Goal: Transaction & Acquisition: Book appointment/travel/reservation

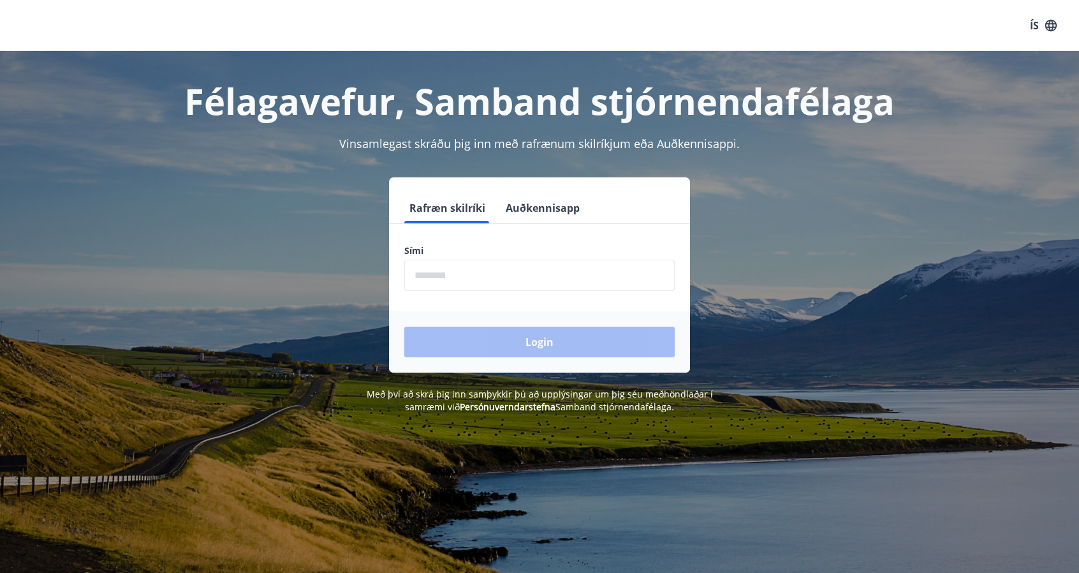
click at [622, 274] on input "phone" at bounding box center [539, 275] width 270 height 31
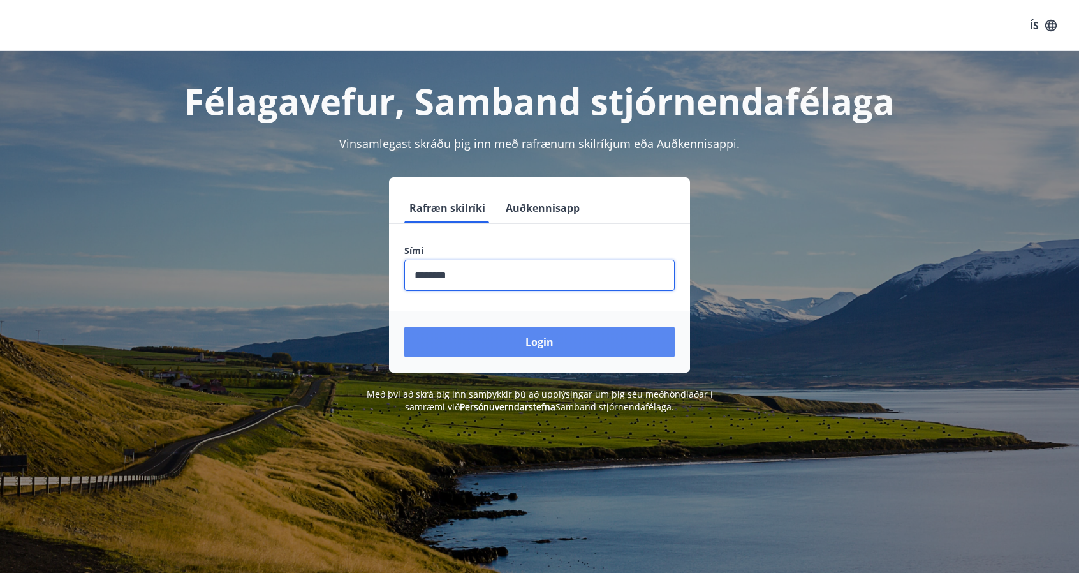
type input "********"
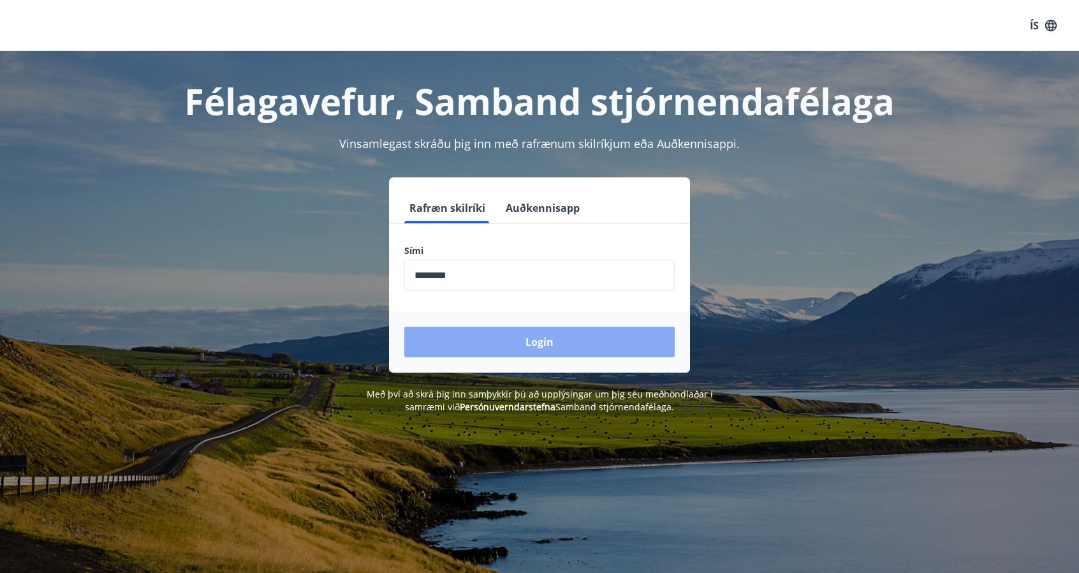
click at [557, 346] on button "Login" at bounding box center [539, 341] width 270 height 31
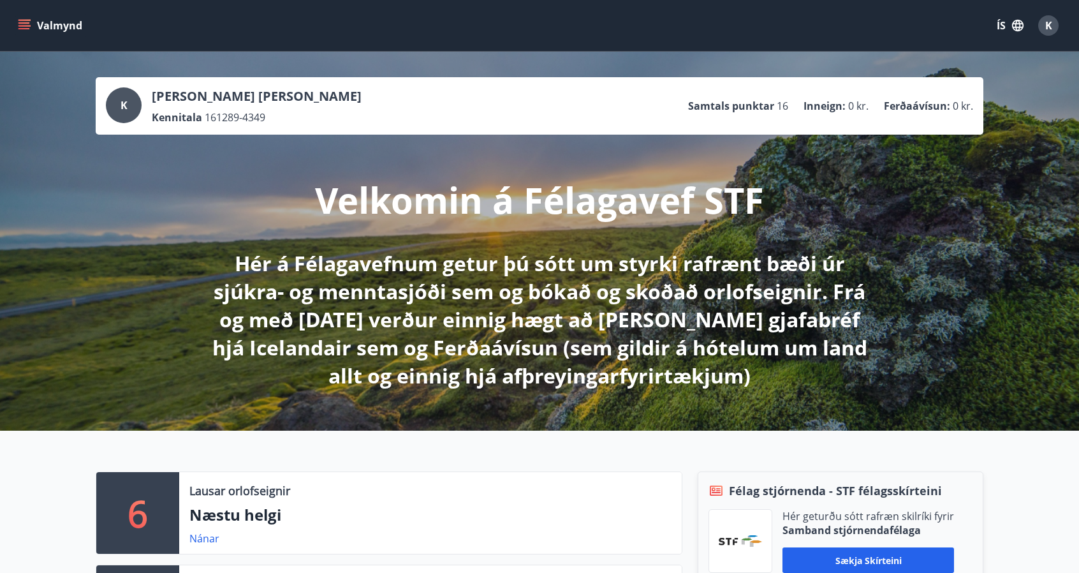
click at [1000, 26] on button "ÍS" at bounding box center [1010, 25] width 41 height 23
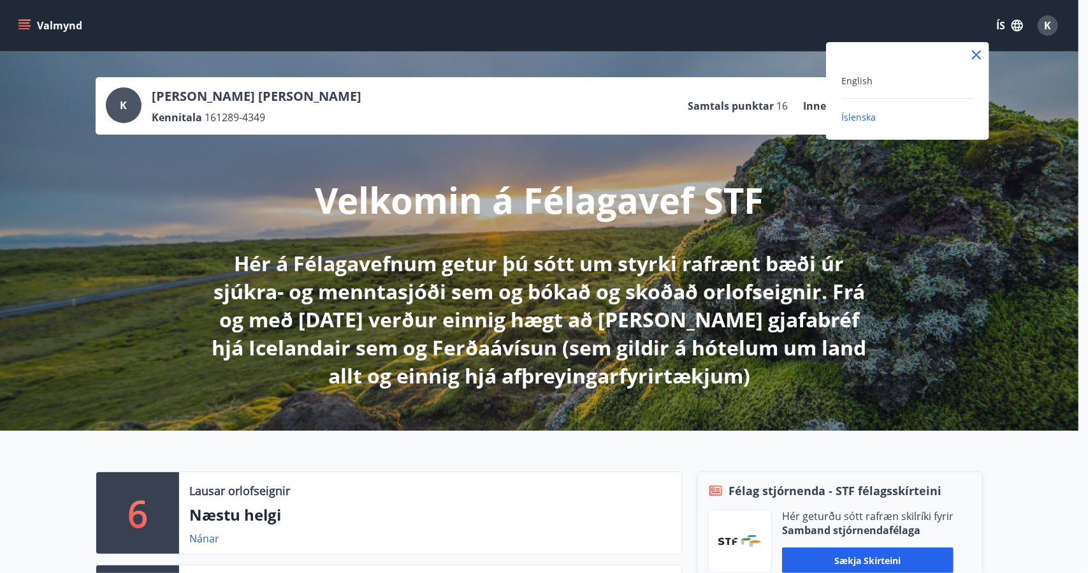
click at [851, 73] on div "English" at bounding box center [908, 80] width 133 height 15
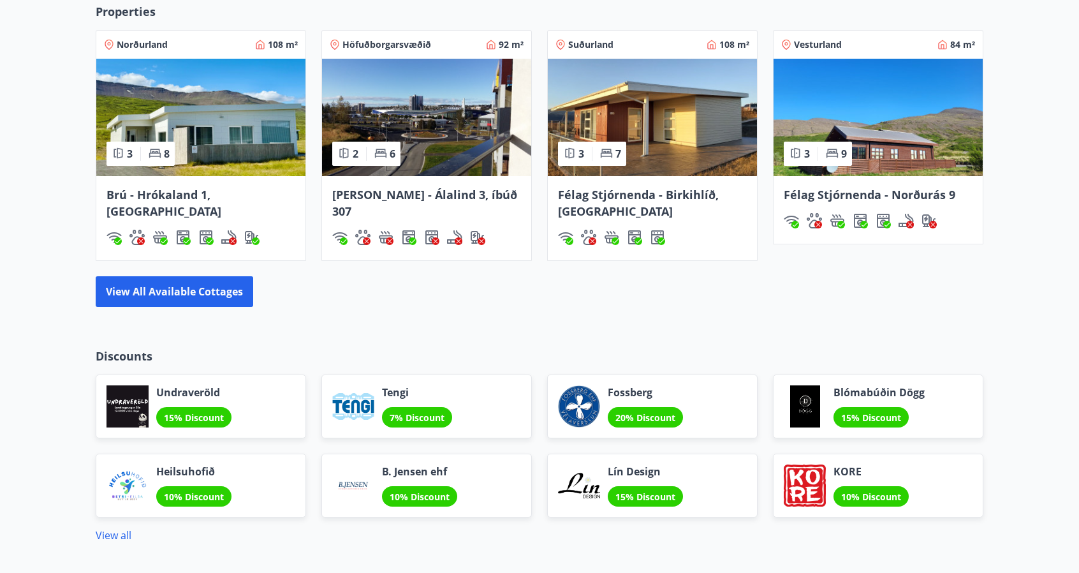
scroll to position [893, 0]
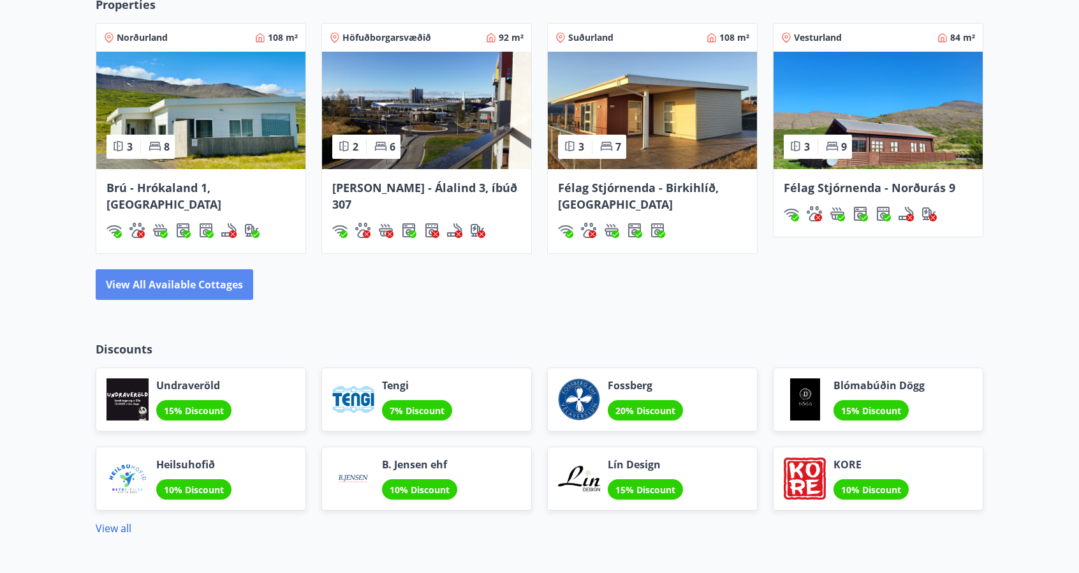
click at [176, 289] on button "View all available cottages" at bounding box center [174, 284] width 157 height 31
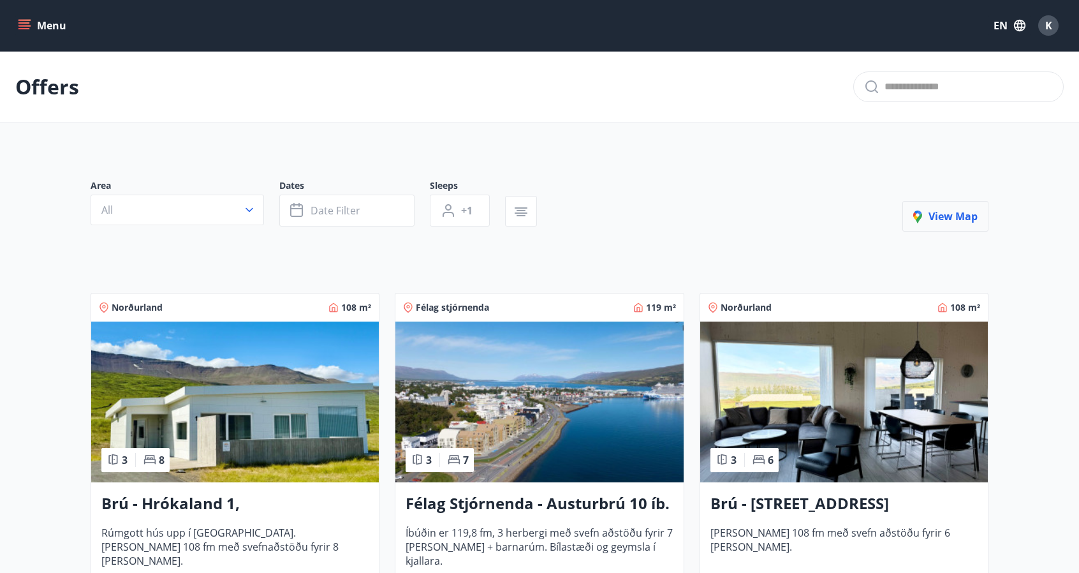
click at [962, 214] on span "View map" at bounding box center [945, 216] width 64 height 14
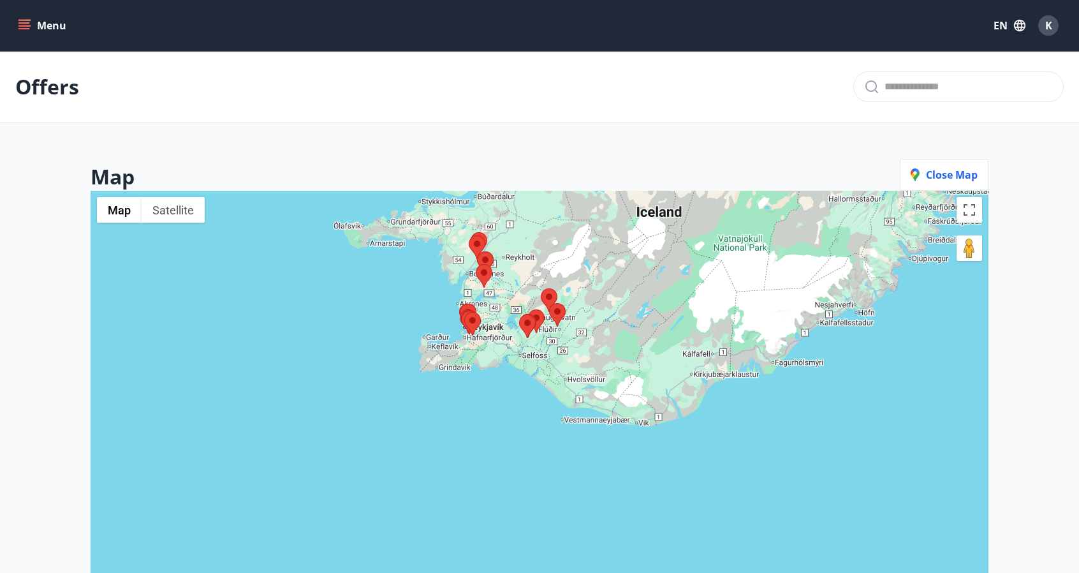
drag, startPoint x: 492, startPoint y: 490, endPoint x: 530, endPoint y: 212, distance: 280.6
click at [530, 212] on div at bounding box center [540, 477] width 898 height 573
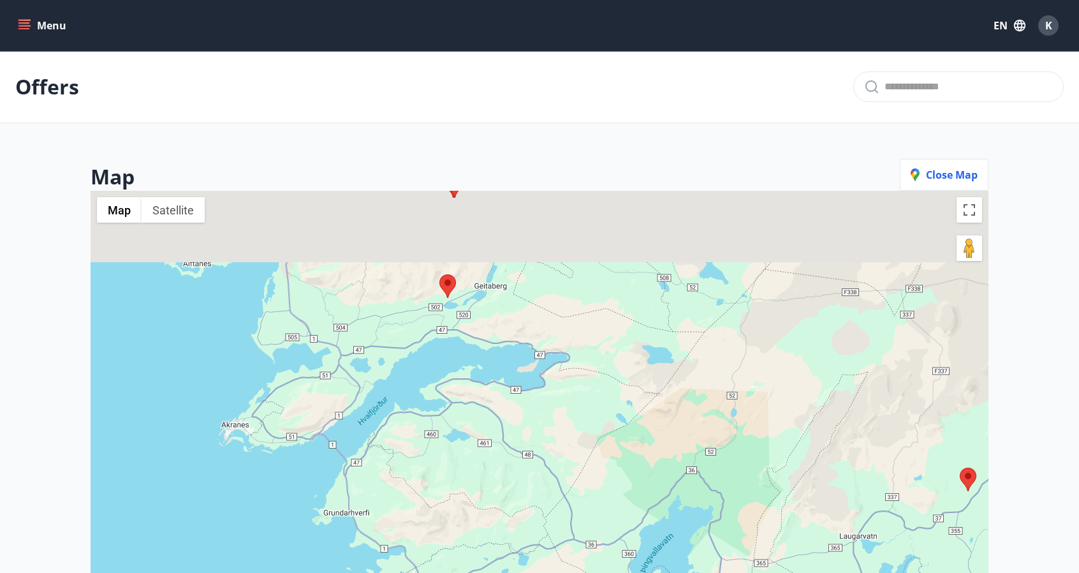
drag, startPoint x: 481, startPoint y: 263, endPoint x: 401, endPoint y: 592, distance: 338.5
click at [401, 572] on html "Menu EN K Offers Map Close map ← Move left → Move right ↑ Move up ↓ Move down +…" at bounding box center [539, 465] width 1079 height 930
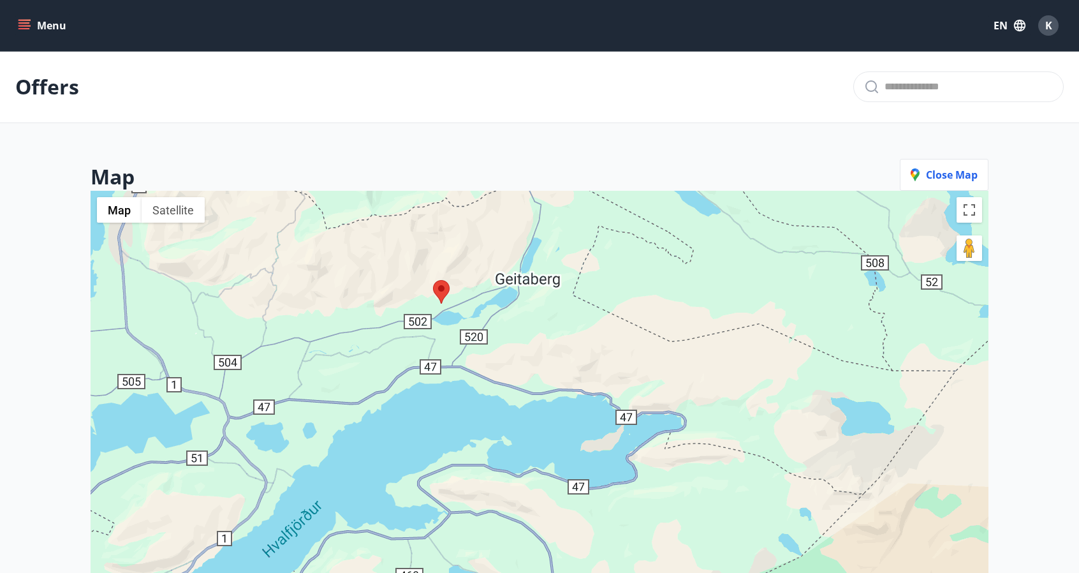
click at [433, 280] on area at bounding box center [433, 280] width 0 height 0
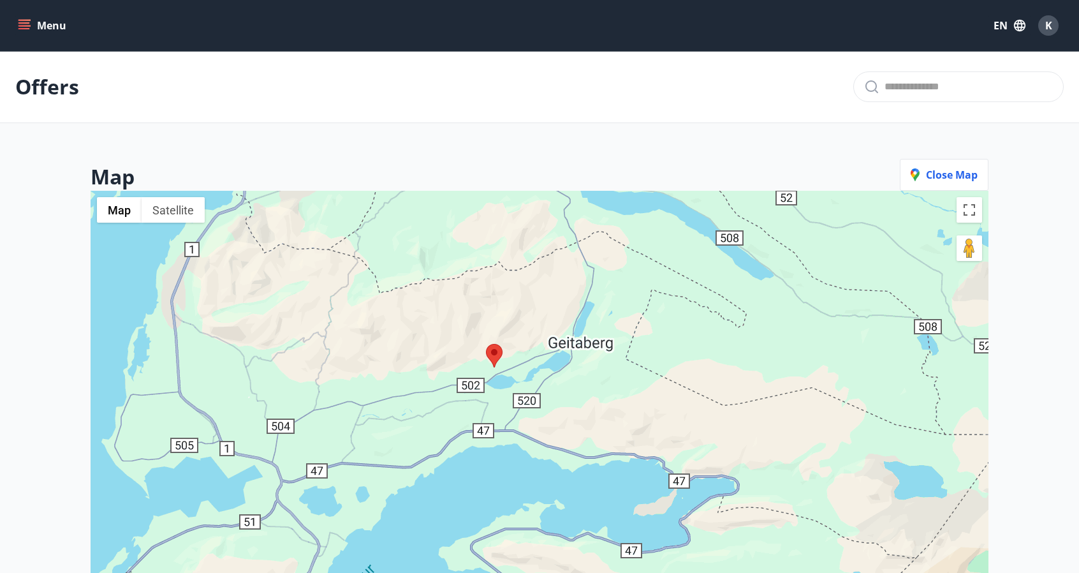
drag, startPoint x: 530, startPoint y: 326, endPoint x: 583, endPoint y: 391, distance: 83.8
click at [583, 391] on div at bounding box center [540, 477] width 898 height 573
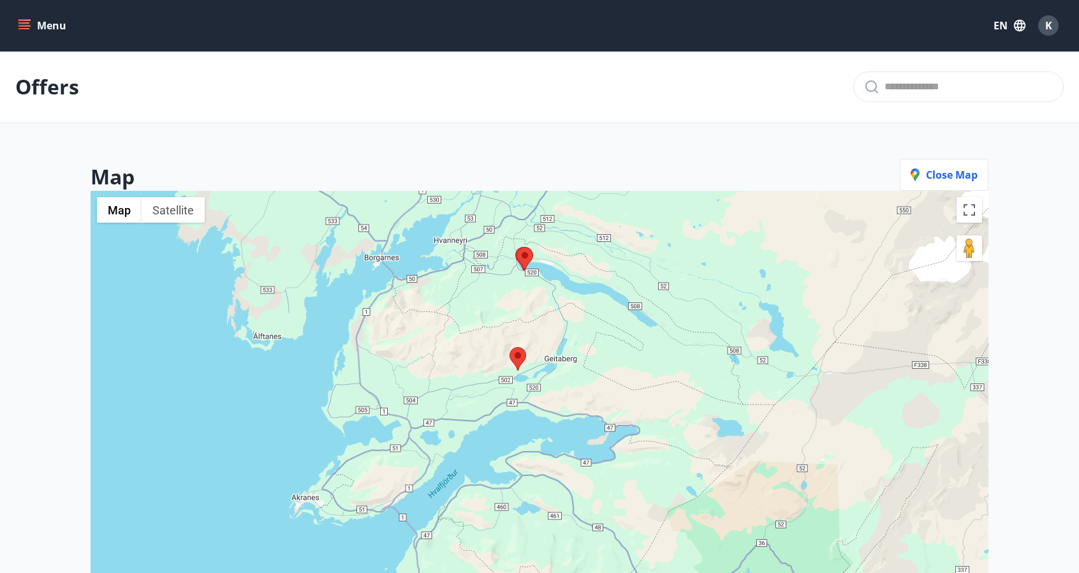
click at [509, 347] on area at bounding box center [509, 347] width 0 height 0
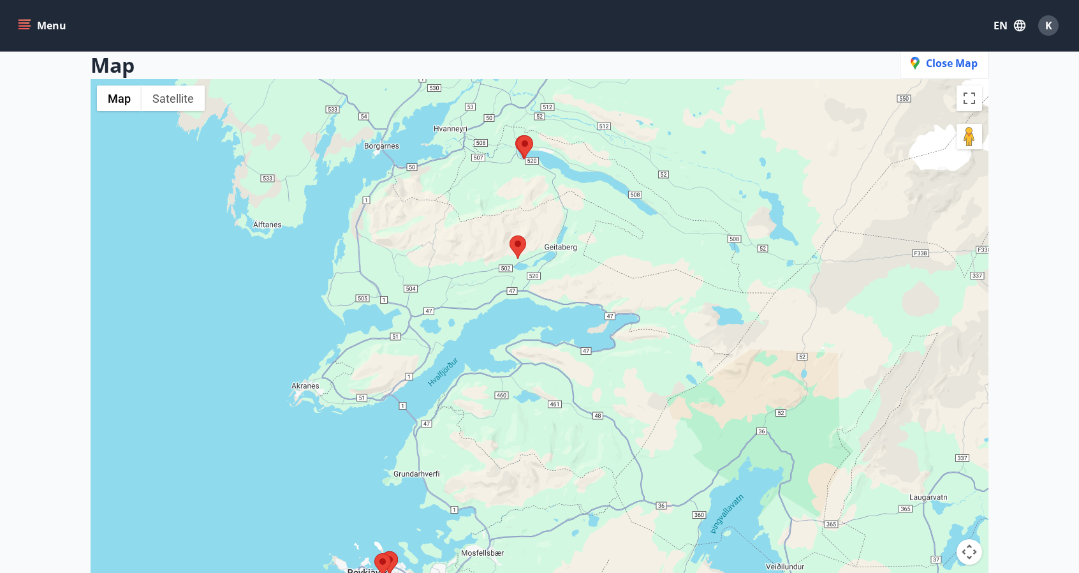
scroll to position [117, 0]
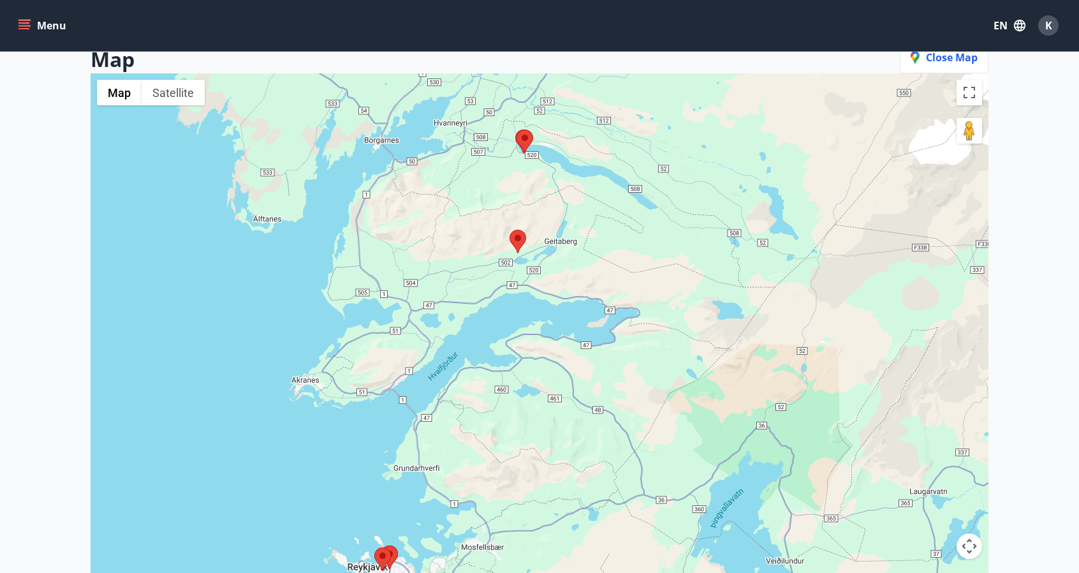
click at [509, 230] on area at bounding box center [509, 230] width 0 height 0
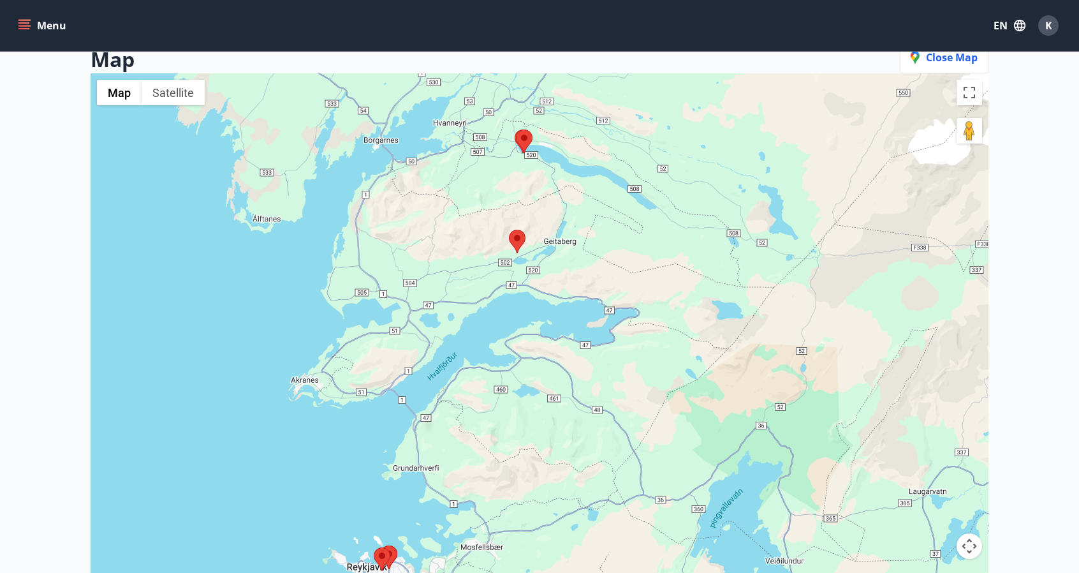
click at [509, 230] on area at bounding box center [509, 230] width 0 height 0
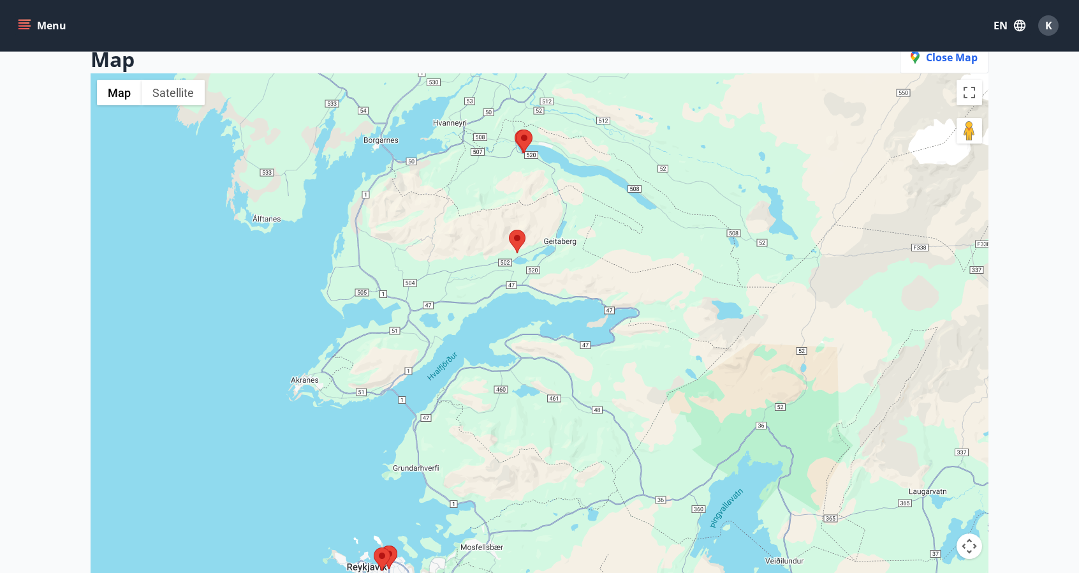
click at [516, 129] on area at bounding box center [516, 129] width 0 height 0
click at [515, 251] on img at bounding box center [517, 242] width 17 height 24
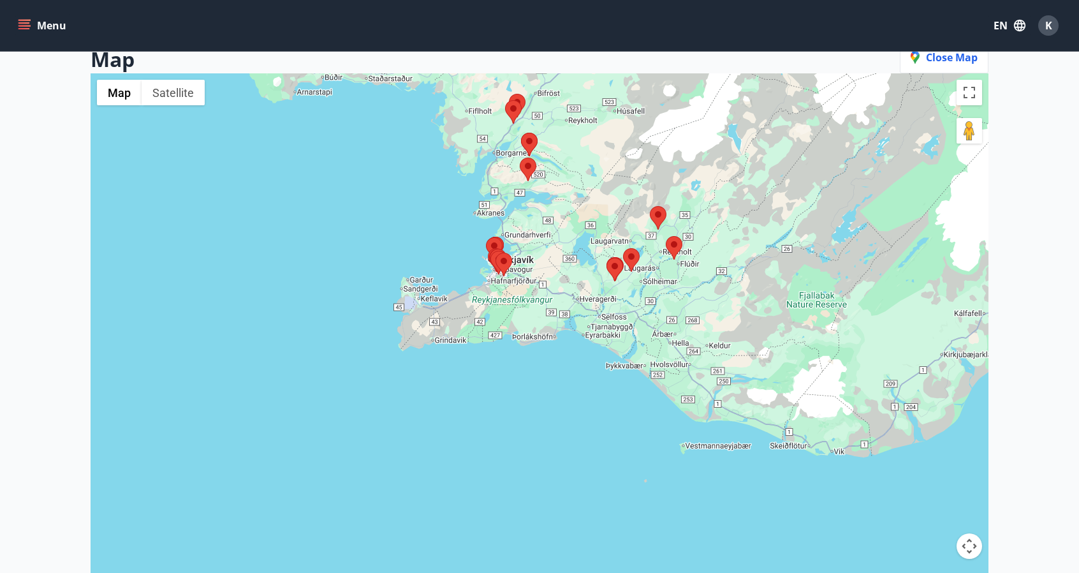
drag, startPoint x: 573, startPoint y: 437, endPoint x: 511, endPoint y: 282, distance: 166.6
click at [511, 282] on div at bounding box center [540, 359] width 898 height 573
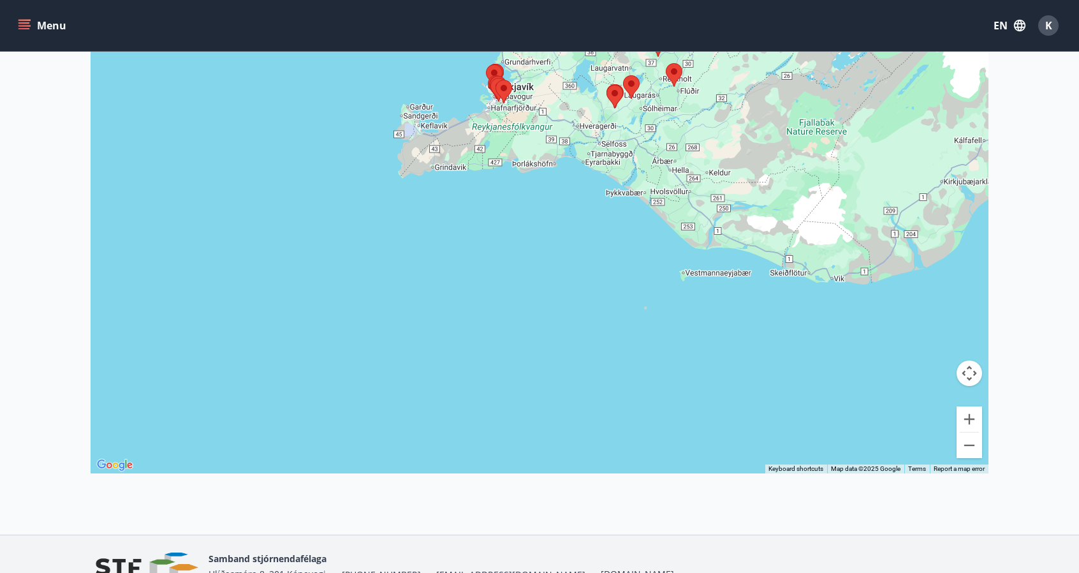
scroll to position [0, 0]
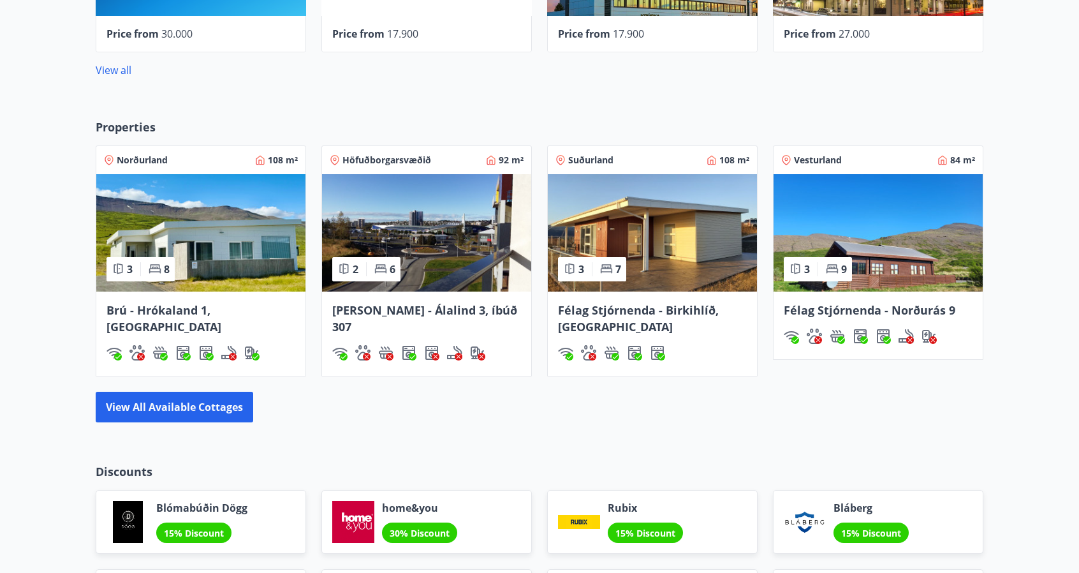
scroll to position [773, 0]
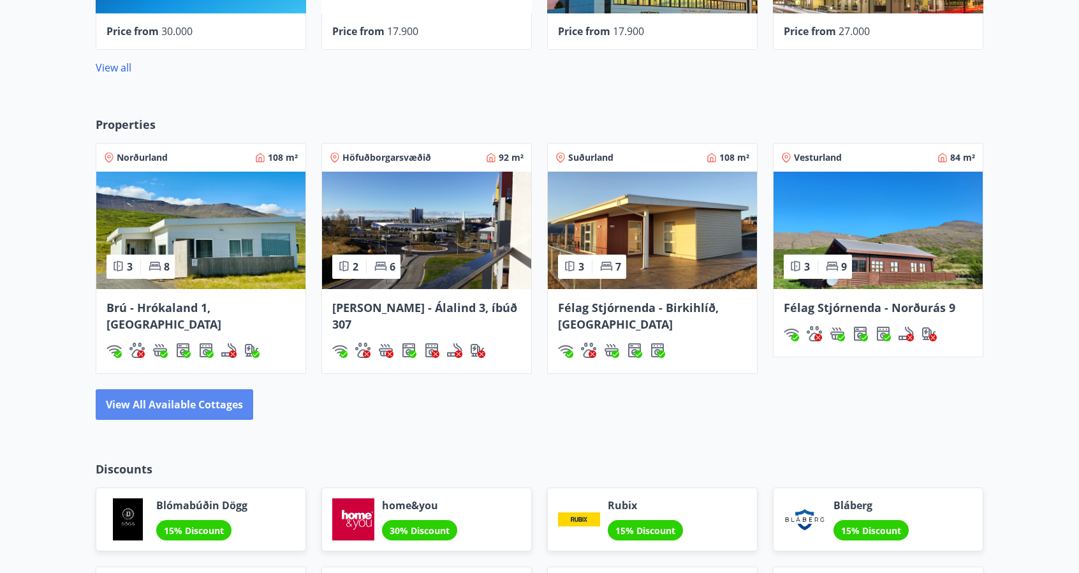
click at [213, 406] on button "View all available cottages" at bounding box center [174, 404] width 157 height 31
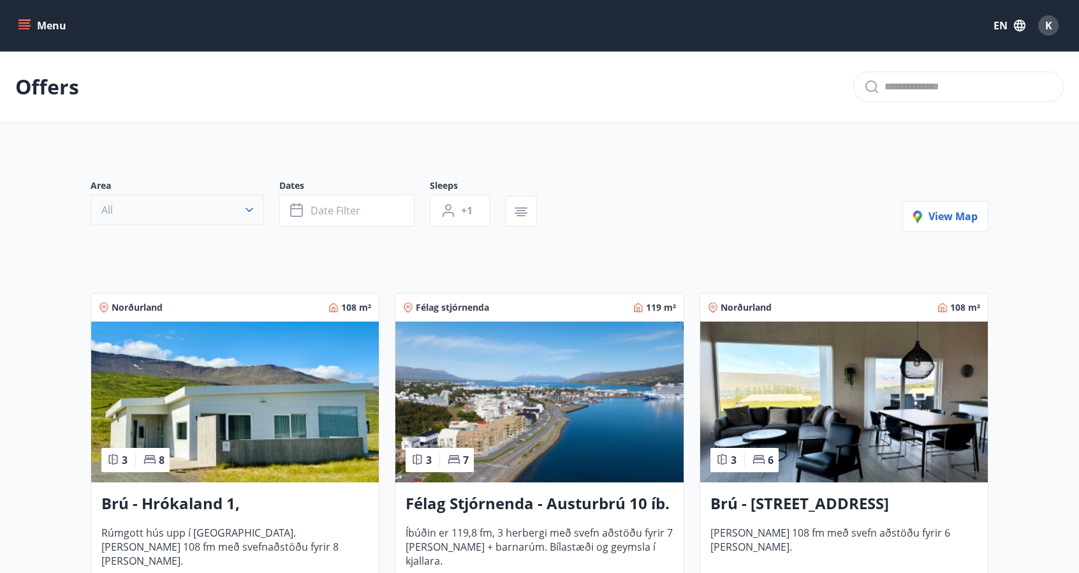
click at [214, 220] on button "All" at bounding box center [177, 209] width 173 height 31
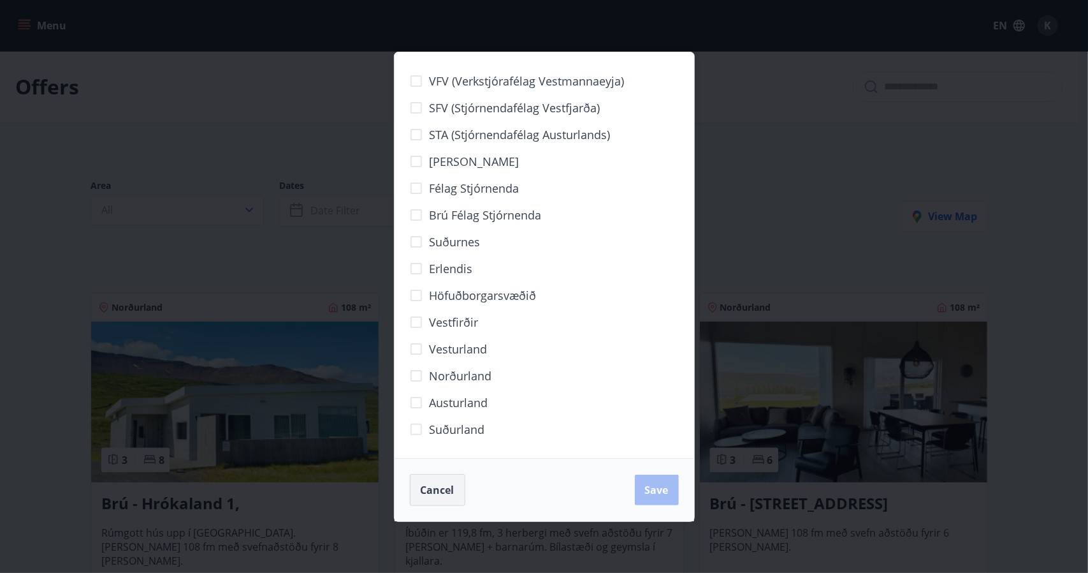
click at [429, 499] on button "Cancel" at bounding box center [437, 490] width 55 height 32
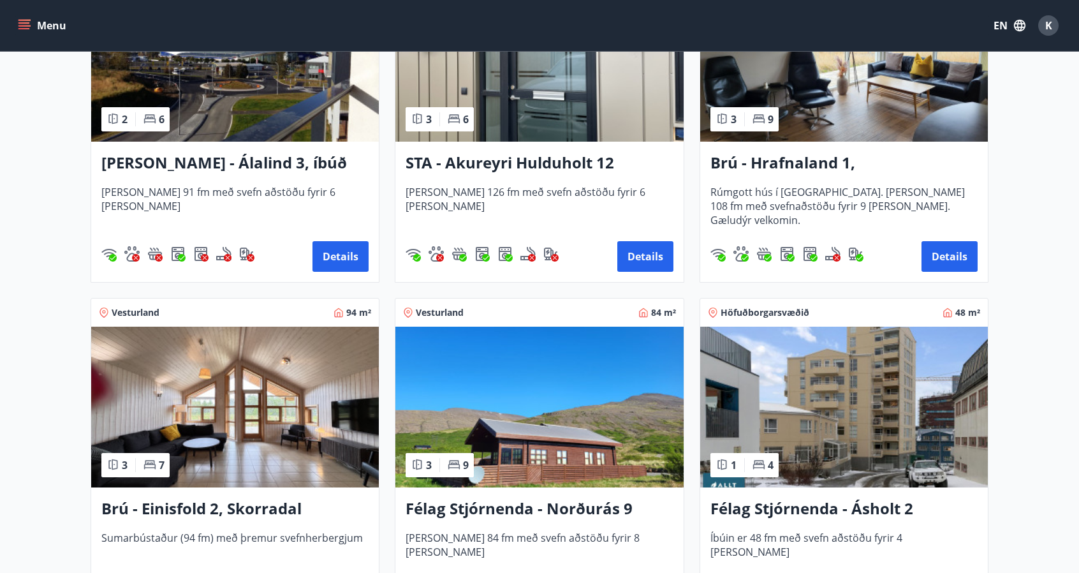
scroll to position [765, 0]
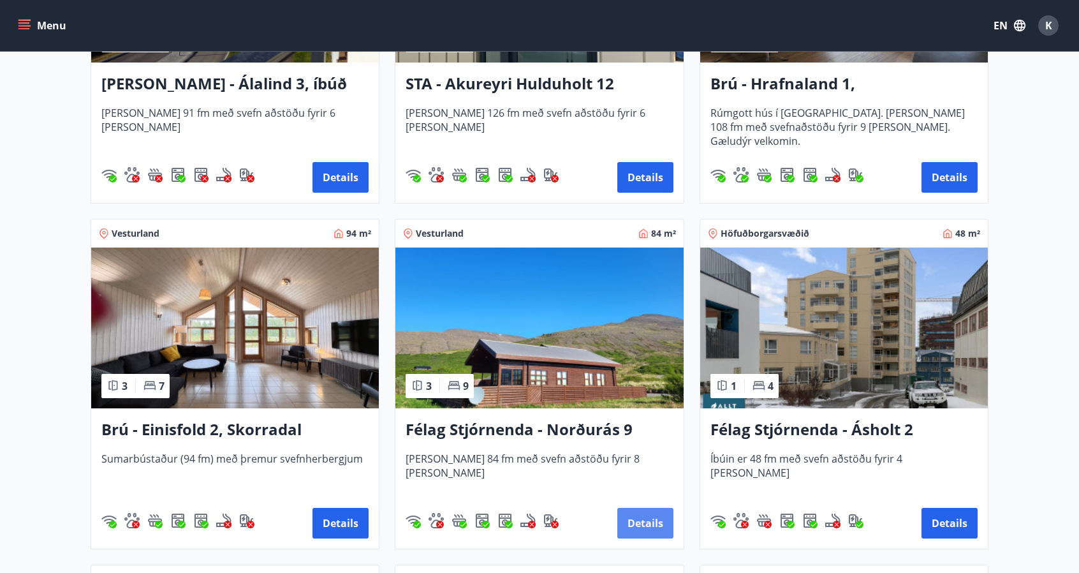
click at [655, 518] on button "Details" at bounding box center [645, 523] width 56 height 31
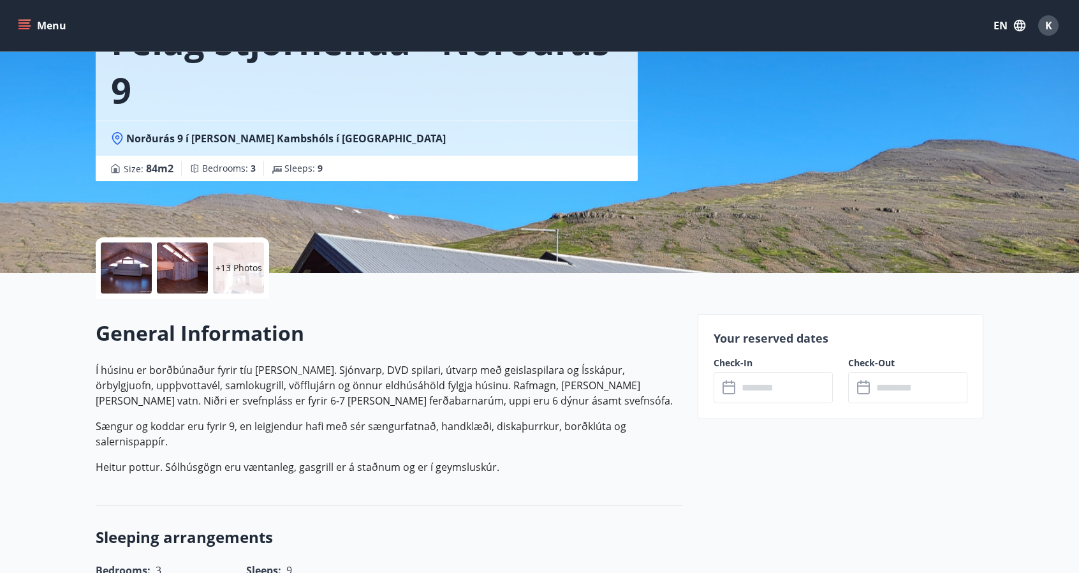
scroll to position [128, 0]
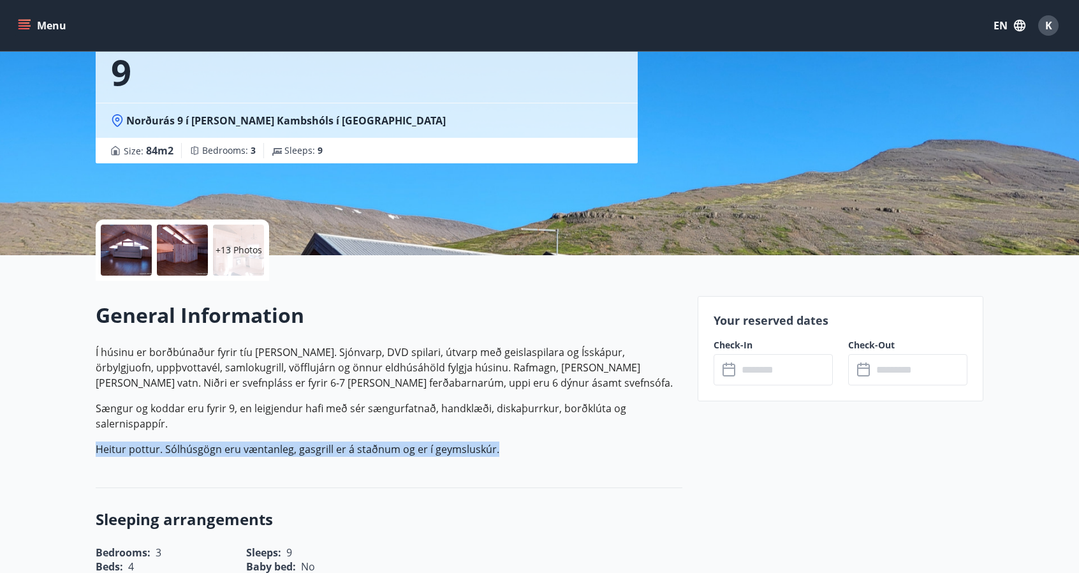
drag, startPoint x: 536, startPoint y: 446, endPoint x: 91, endPoint y: 482, distance: 446.5
copy p "Heitur pottur. Sólhúsgögn eru væntanleg, gasgrill er á staðnum og er í geymslus…"
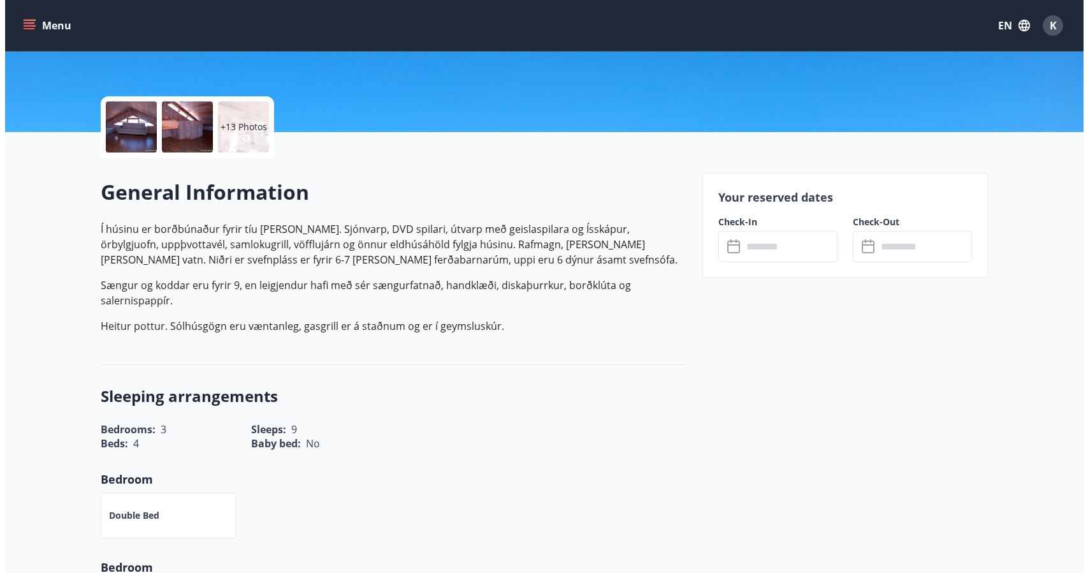
scroll to position [173, 0]
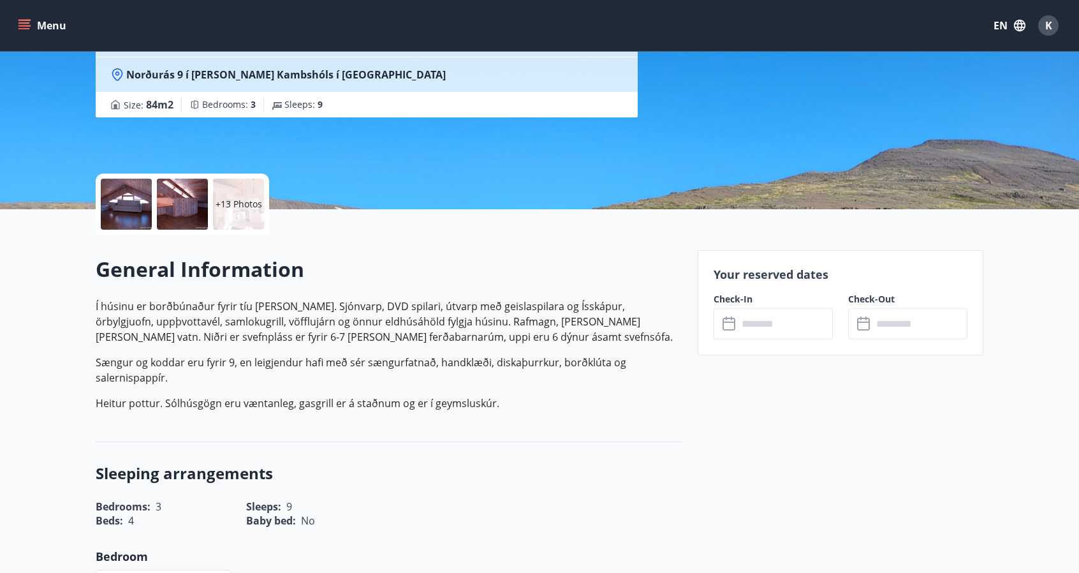
click at [143, 205] on div at bounding box center [126, 204] width 51 height 51
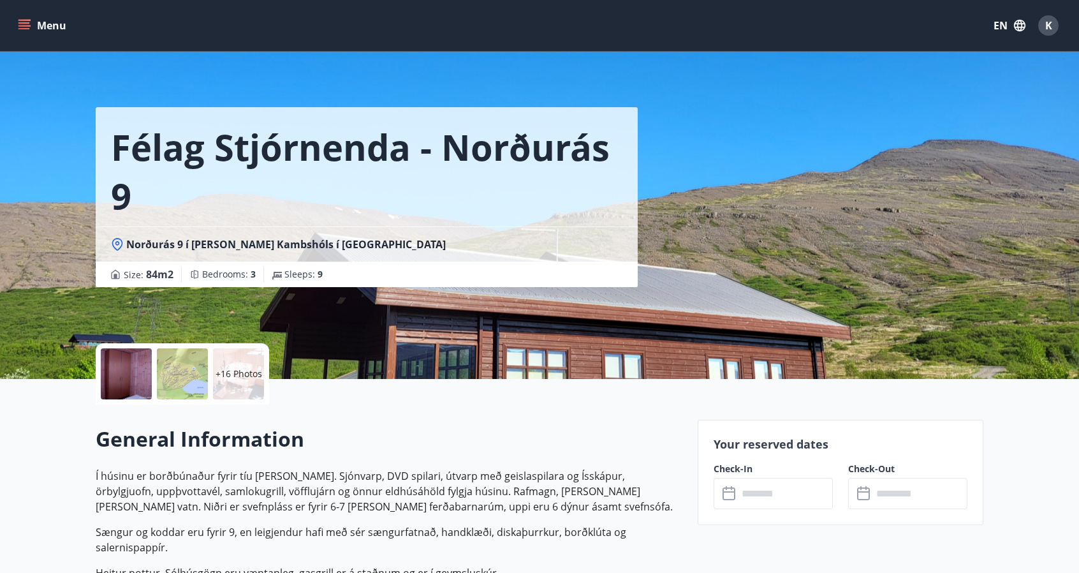
scroll to position [0, 0]
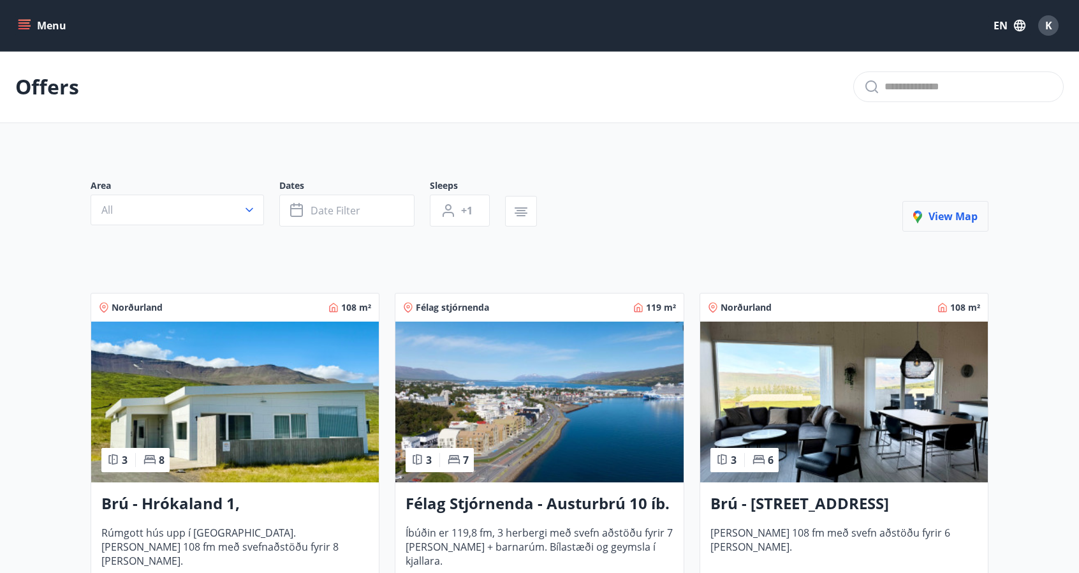
click at [954, 219] on span "View map" at bounding box center [945, 216] width 64 height 14
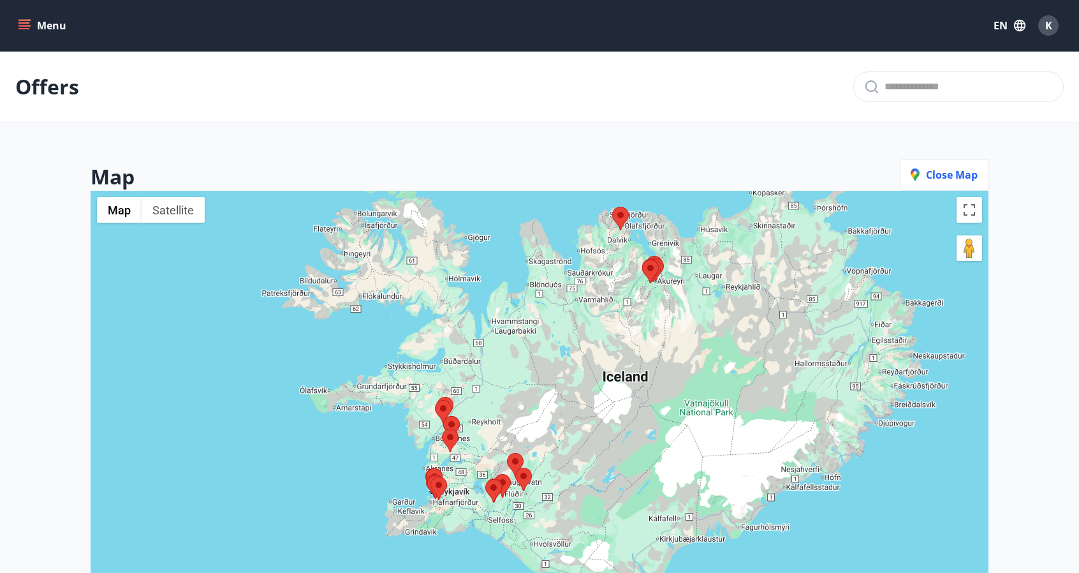
drag, startPoint x: 412, startPoint y: 415, endPoint x: 416, endPoint y: 291, distance: 124.4
click at [416, 291] on div at bounding box center [540, 477] width 898 height 573
